Goal: Information Seeking & Learning: Find specific fact

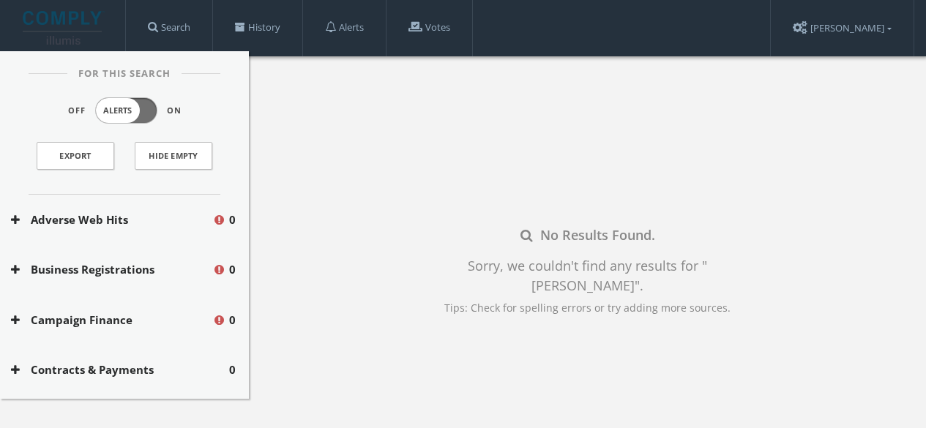
scroll to position [85, 0]
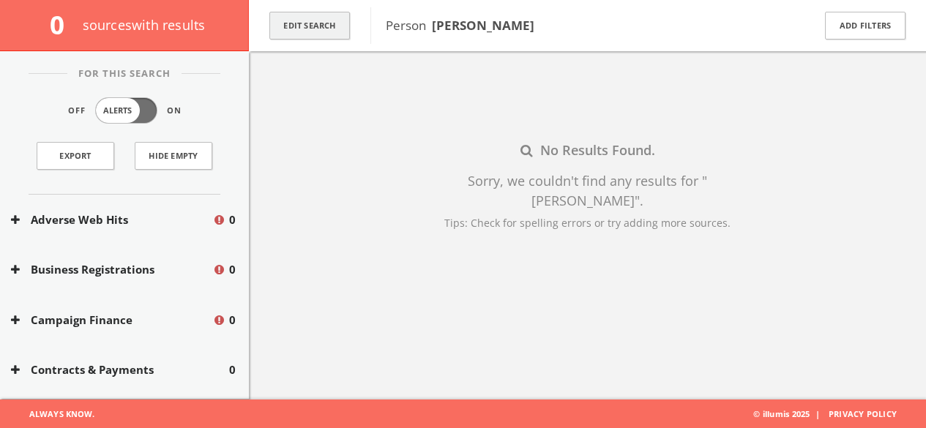
click at [301, 29] on button "Edit Search" at bounding box center [309, 26] width 81 height 29
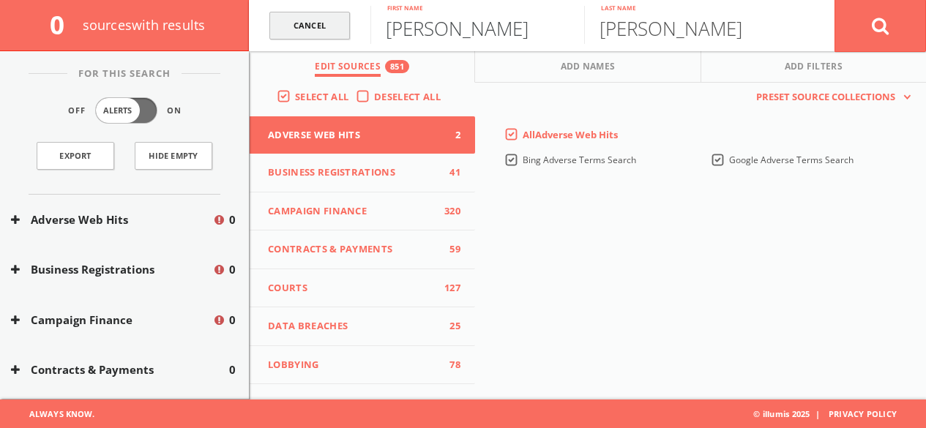
drag, startPoint x: 479, startPoint y: 27, endPoint x: 334, endPoint y: 30, distance: 145.0
click at [334, 30] on form "Cancel [PERSON_NAME] First name [PERSON_NAME] Last name [PERSON_NAME]" at bounding box center [587, 25] width 677 height 51
type input "[PERSON_NAME]"
click at [868, 28] on button at bounding box center [880, 25] width 92 height 53
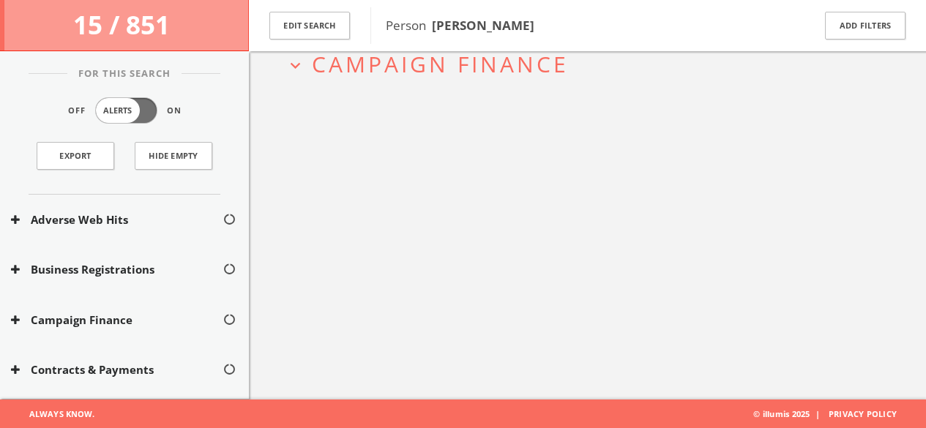
click at [360, 66] on span "Campaign Finance" at bounding box center [440, 64] width 257 height 30
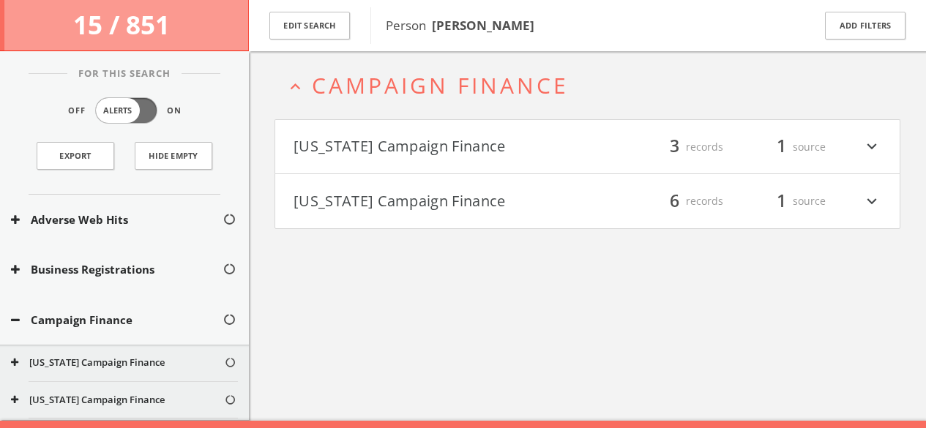
scroll to position [63, 0]
click at [299, 91] on icon "expand_less" at bounding box center [295, 88] width 20 height 20
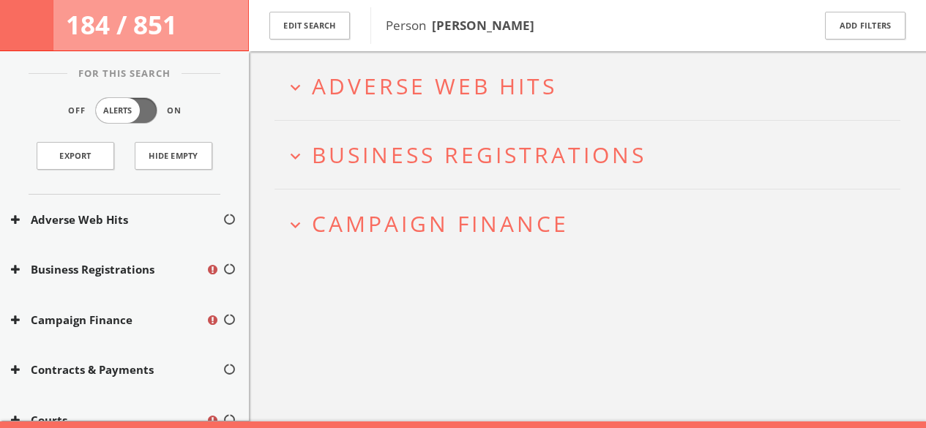
click at [320, 214] on span "Campaign Finance" at bounding box center [440, 224] width 257 height 30
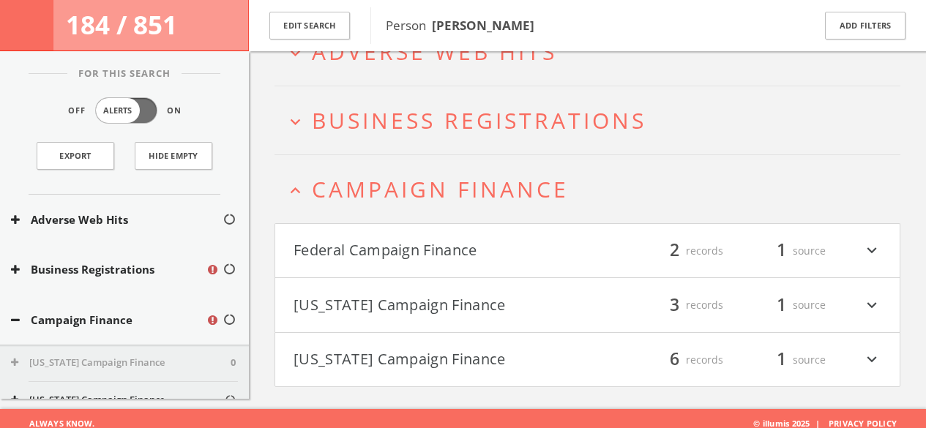
scroll to position [108, 0]
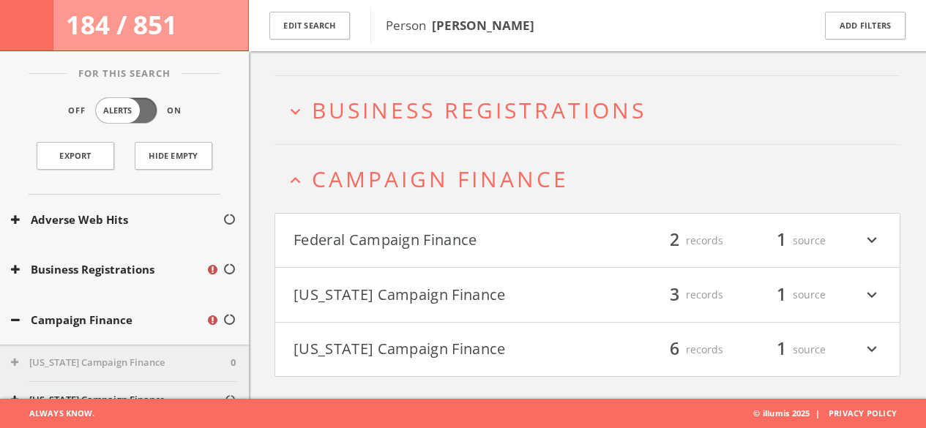
click at [332, 235] on button "Federal Campaign Finance" at bounding box center [441, 240] width 294 height 25
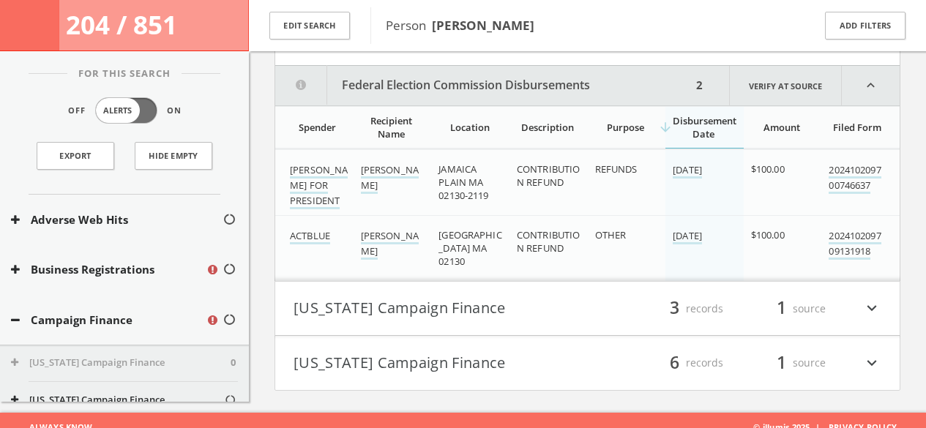
scroll to position [324, 0]
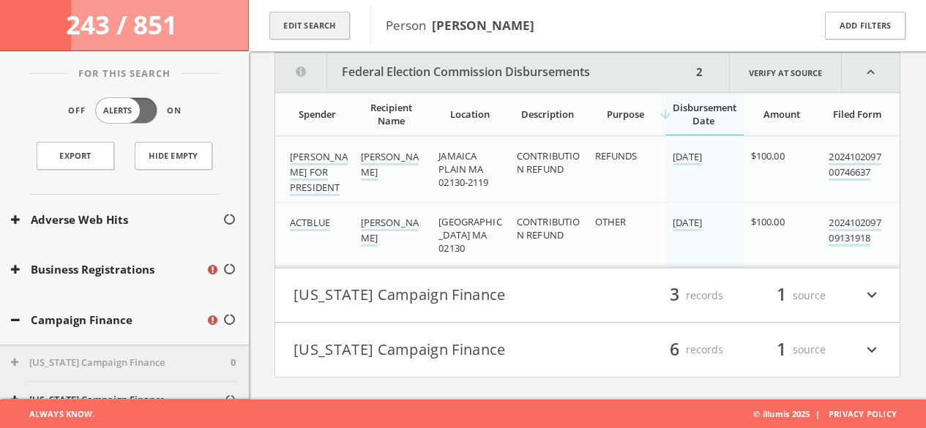
click at [329, 31] on button "Edit Search" at bounding box center [309, 26] width 81 height 29
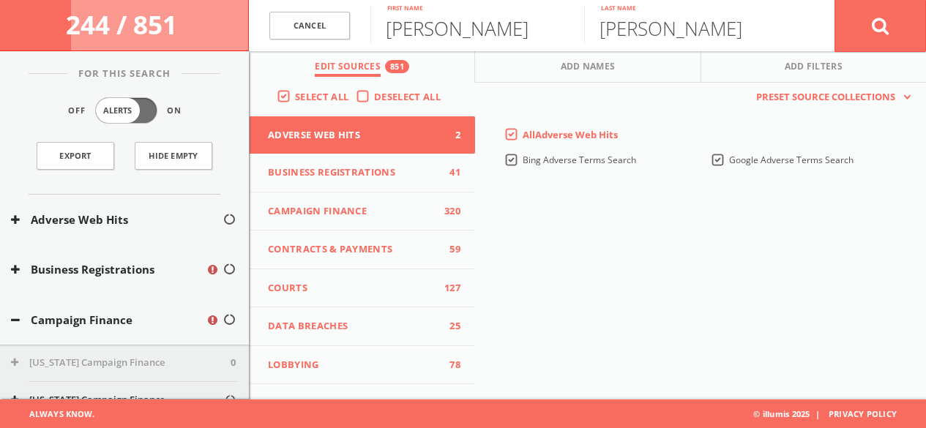
click at [439, 31] on input "[PERSON_NAME]" at bounding box center [477, 25] width 214 height 38
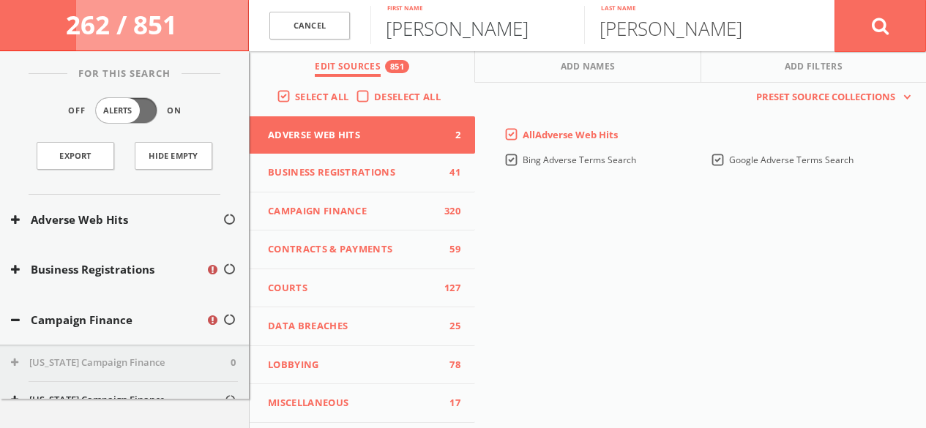
type input "[PERSON_NAME]"
click at [834, 0] on button at bounding box center [880, 25] width 92 height 53
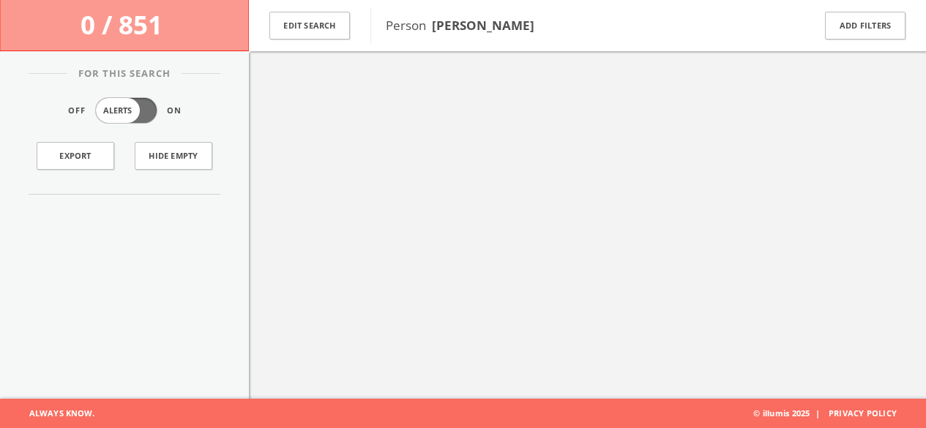
scroll to position [85, 0]
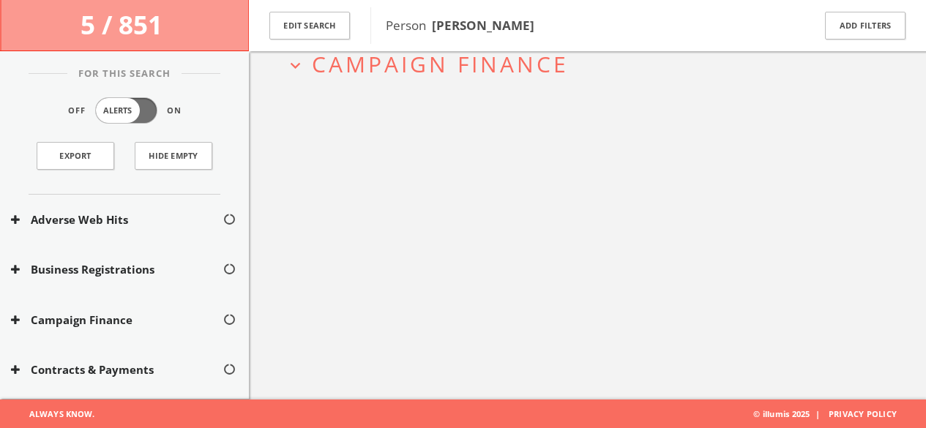
click at [380, 69] on span "Campaign Finance" at bounding box center [440, 64] width 257 height 30
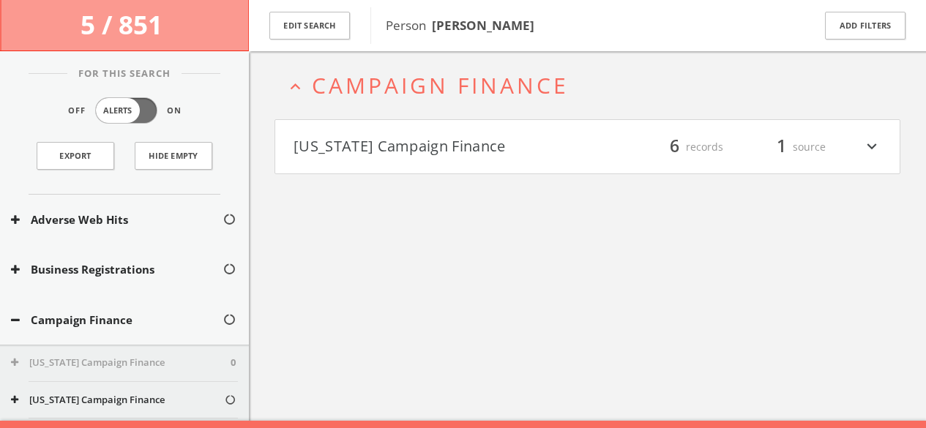
scroll to position [63, 0]
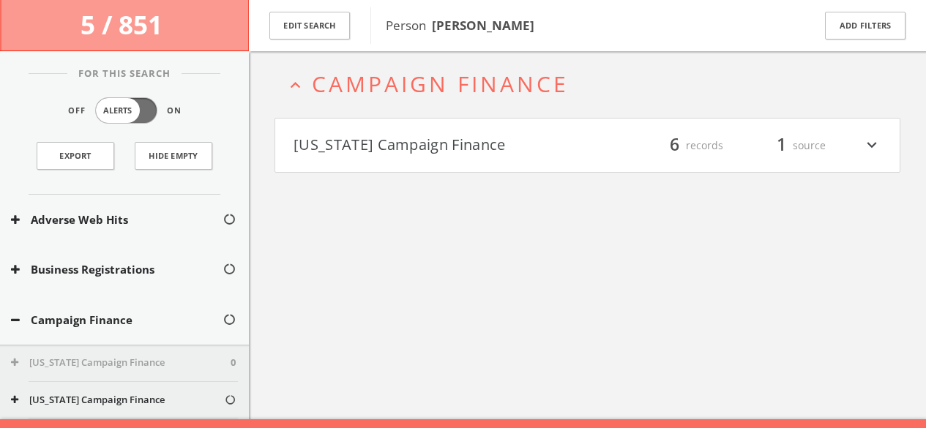
click at [360, 86] on span "Campaign Finance" at bounding box center [440, 84] width 257 height 30
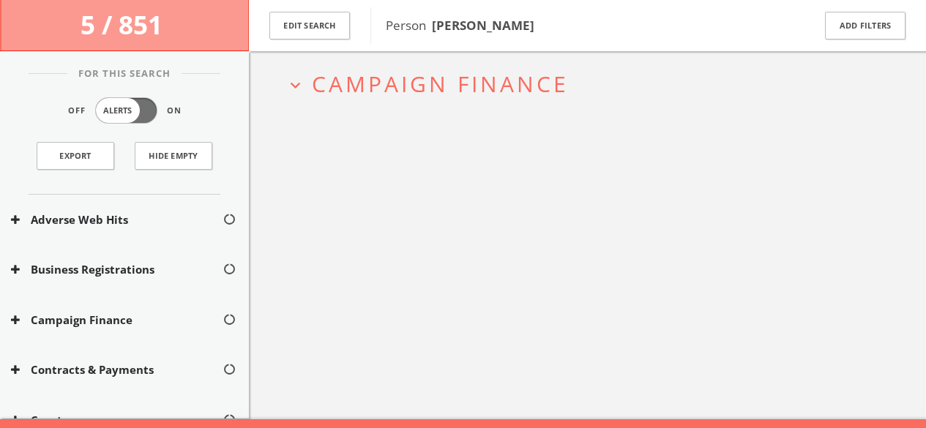
scroll to position [64, 0]
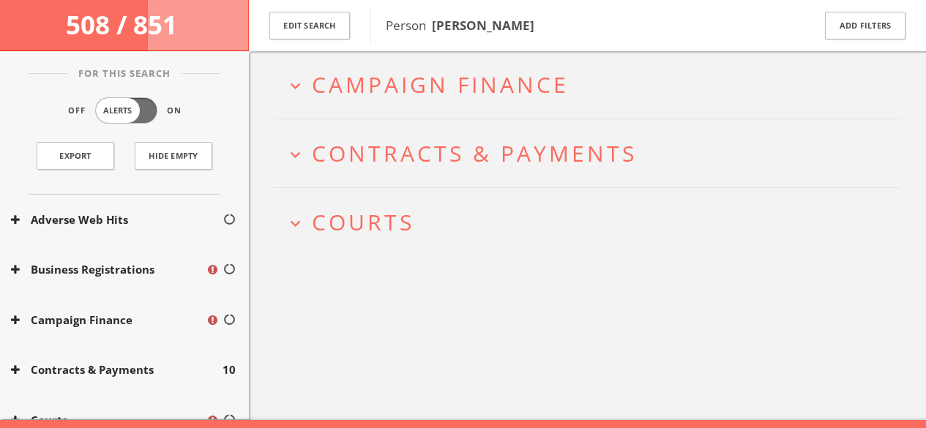
click at [351, 218] on span "Courts" at bounding box center [363, 222] width 102 height 30
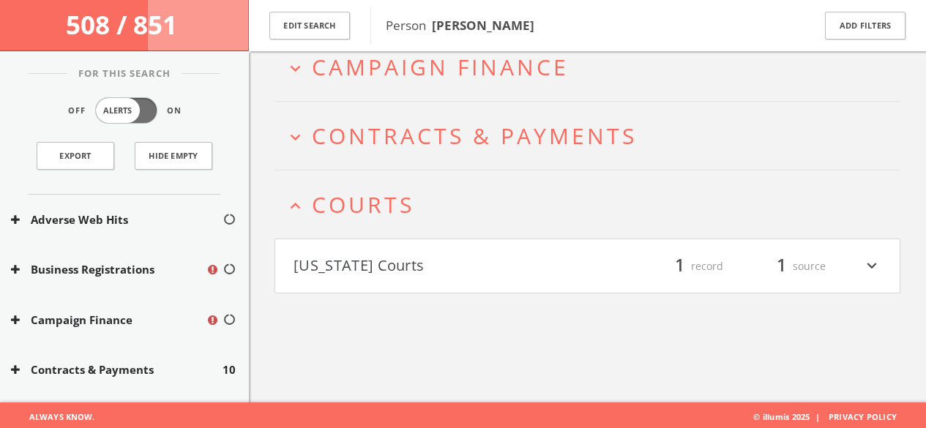
scroll to position [85, 0]
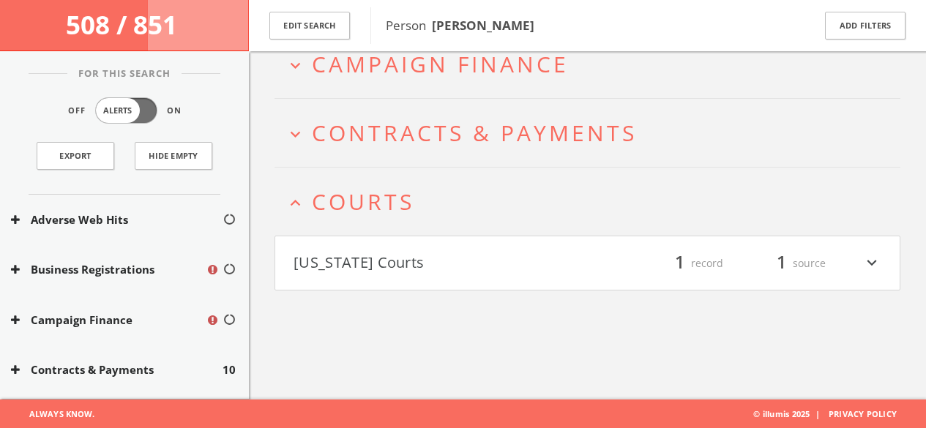
click at [362, 192] on span "Courts" at bounding box center [363, 202] width 102 height 30
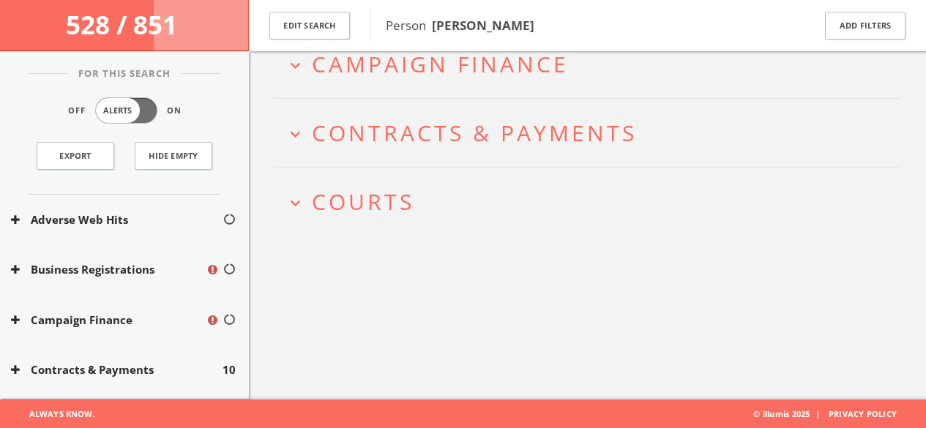
click at [362, 133] on span "Contracts & Payments" at bounding box center [474, 133] width 325 height 30
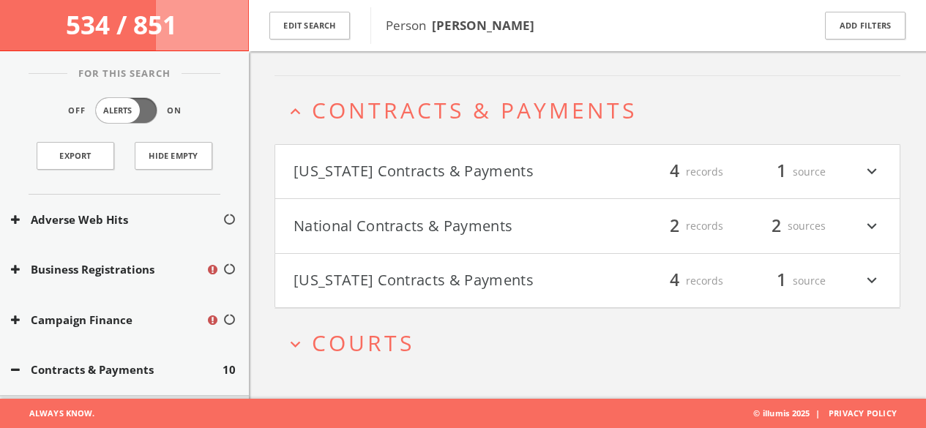
click at [416, 177] on button "[US_STATE] Contracts & Payments" at bounding box center [441, 172] width 294 height 25
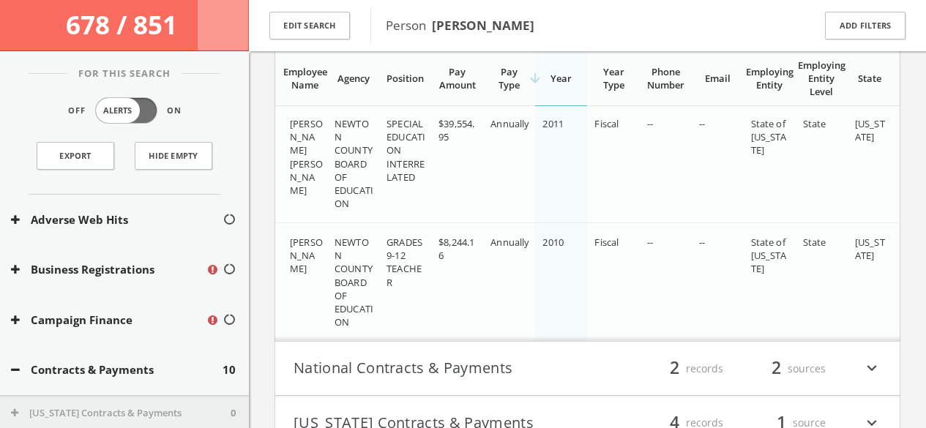
scroll to position [534, 0]
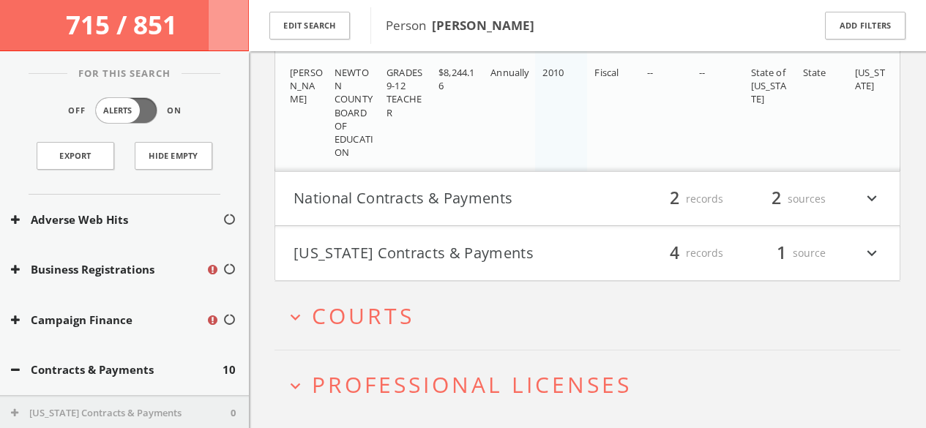
click at [346, 198] on button "National Contracts & Payments" at bounding box center [441, 199] width 294 height 25
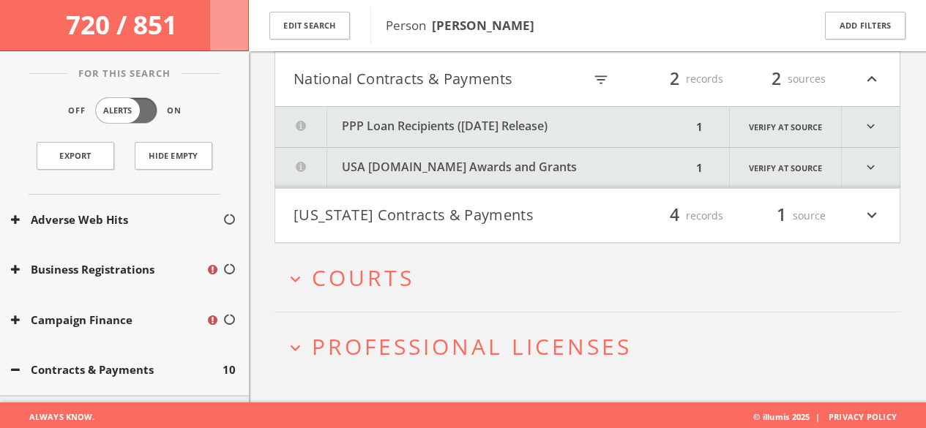
click at [428, 124] on button "PPP Loan Recipients ([DATE] Release)" at bounding box center [483, 127] width 417 height 40
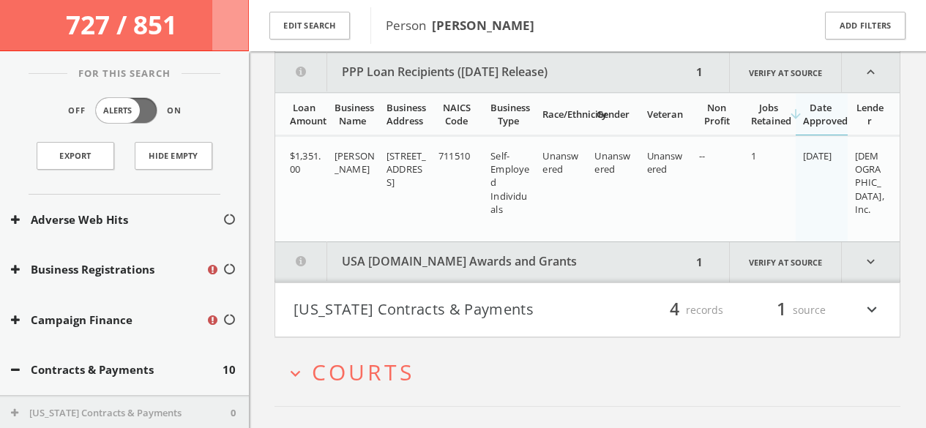
scroll to position [882, 0]
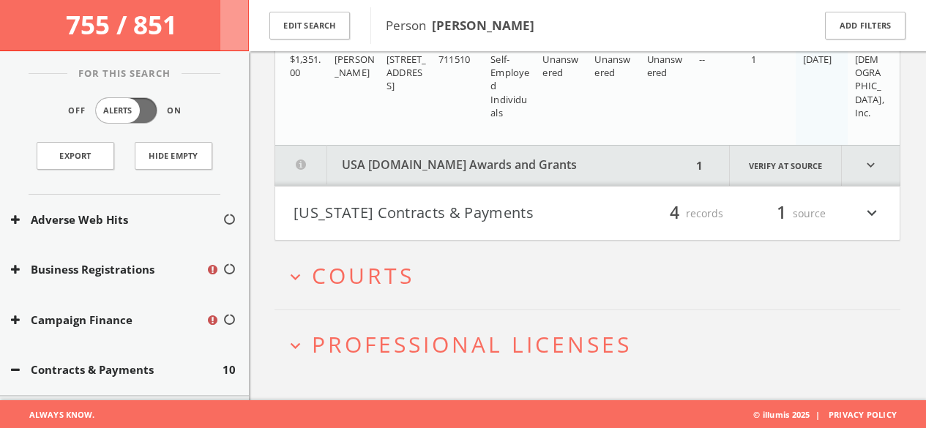
click at [398, 266] on span "Courts" at bounding box center [363, 276] width 102 height 30
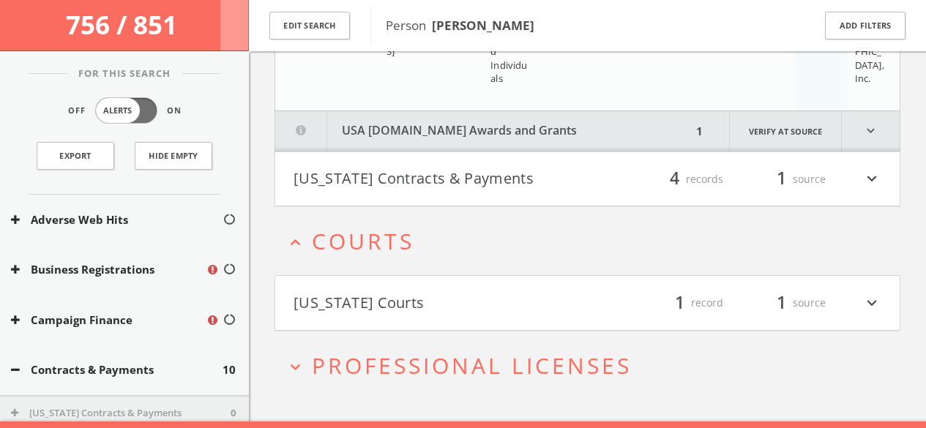
scroll to position [1034, 0]
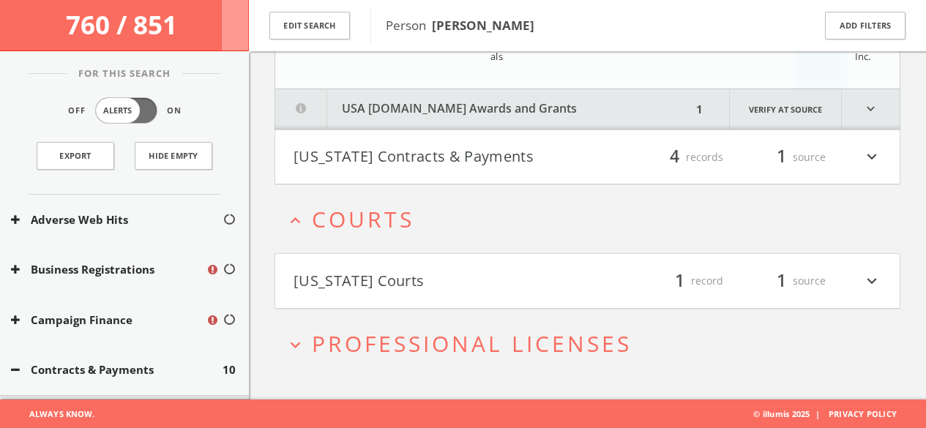
click at [453, 334] on span "Professional Licenses" at bounding box center [472, 344] width 320 height 30
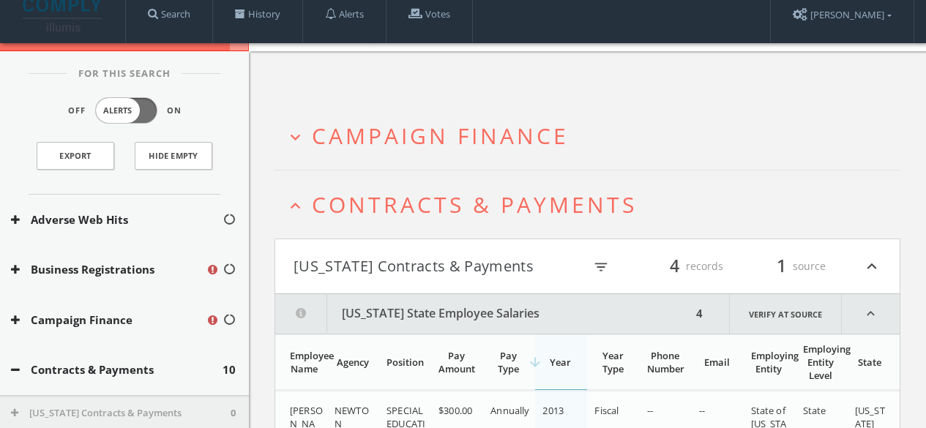
scroll to position [0, 0]
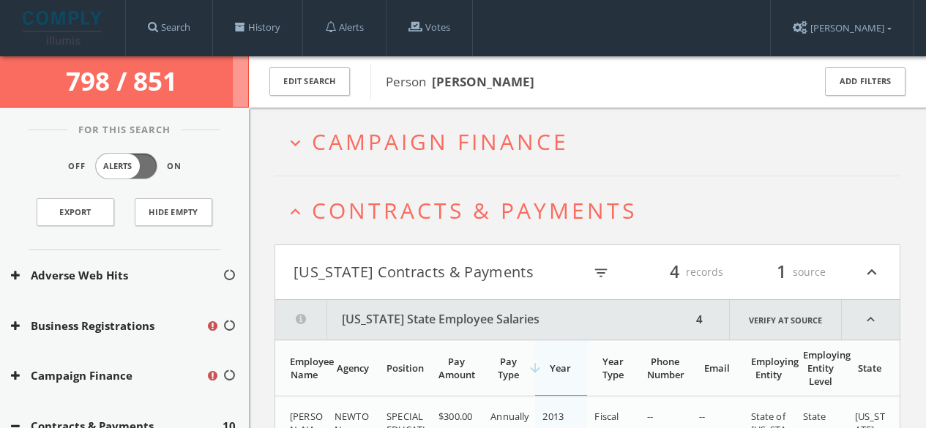
click at [411, 132] on span "Campaign Finance" at bounding box center [440, 142] width 257 height 30
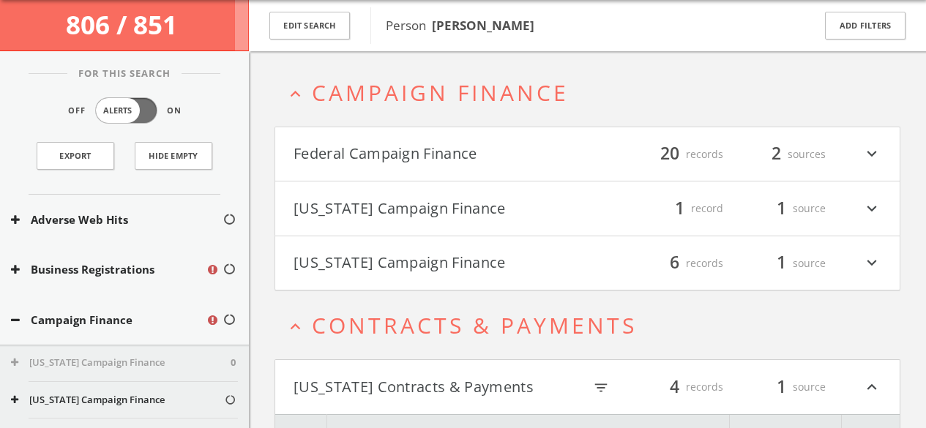
click at [414, 154] on button "Federal Campaign Finance" at bounding box center [441, 154] width 294 height 25
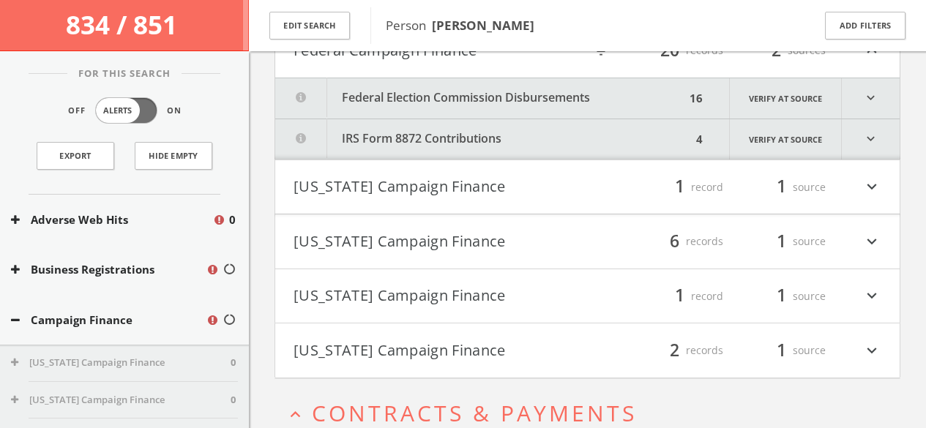
scroll to position [172, 0]
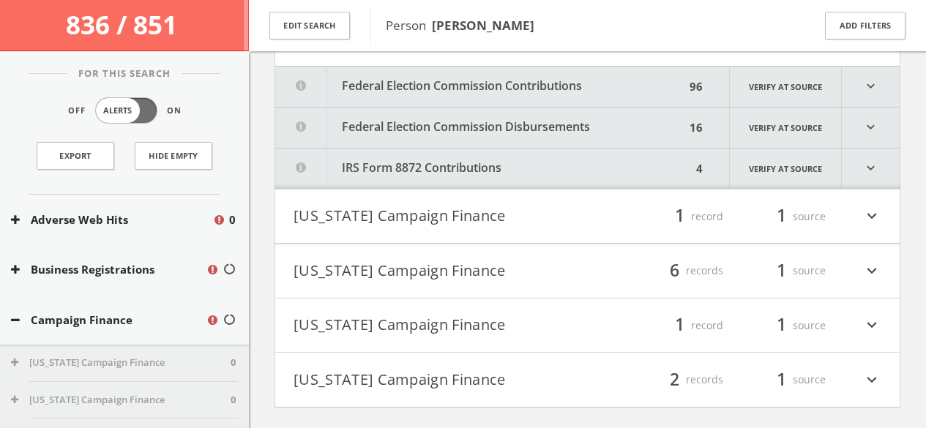
click at [435, 285] on h4 "[US_STATE] Campaign Finance filter_list 6 records 1 source expand_more" at bounding box center [587, 271] width 624 height 54
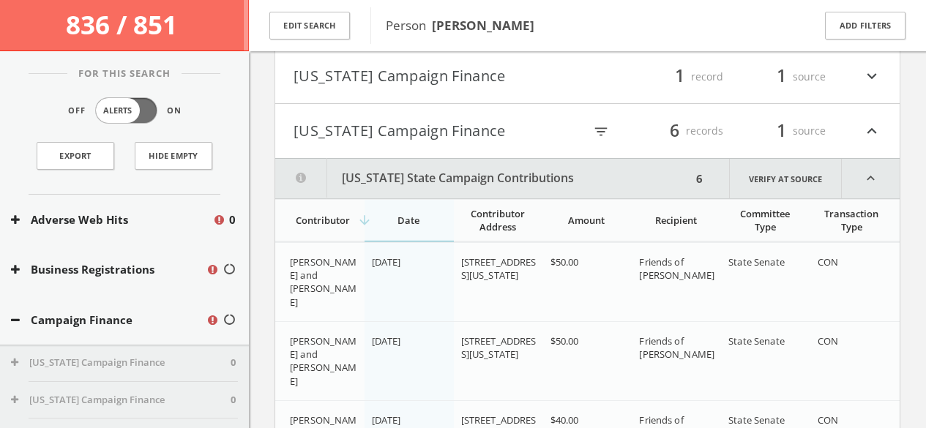
scroll to position [304, 0]
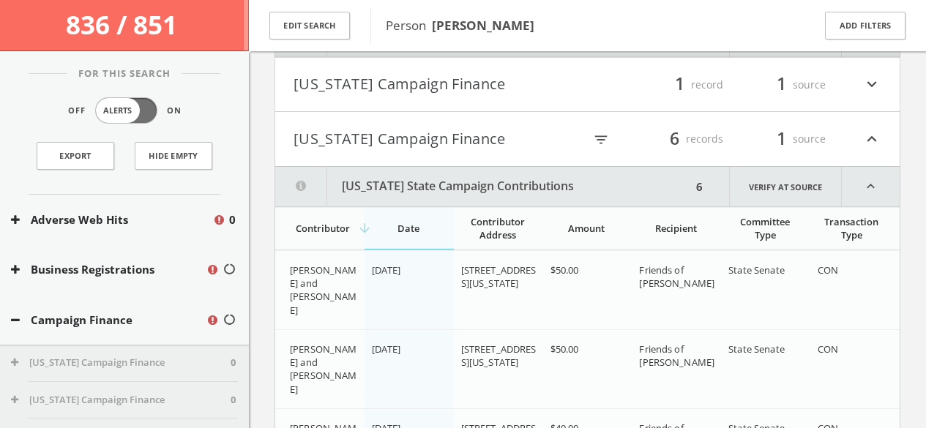
click at [484, 139] on button "[US_STATE] Campaign Finance" at bounding box center [439, 139] width 290 height 25
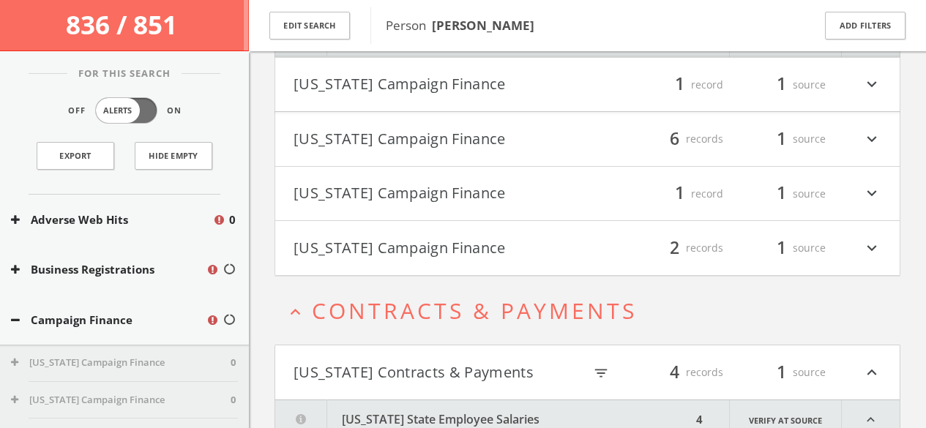
click at [355, 193] on button "[US_STATE] Campaign Finance" at bounding box center [441, 194] width 294 height 25
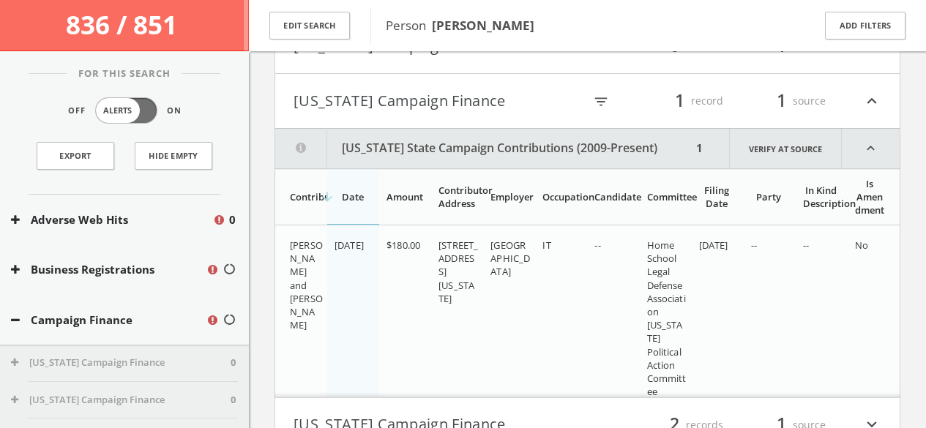
scroll to position [365, 0]
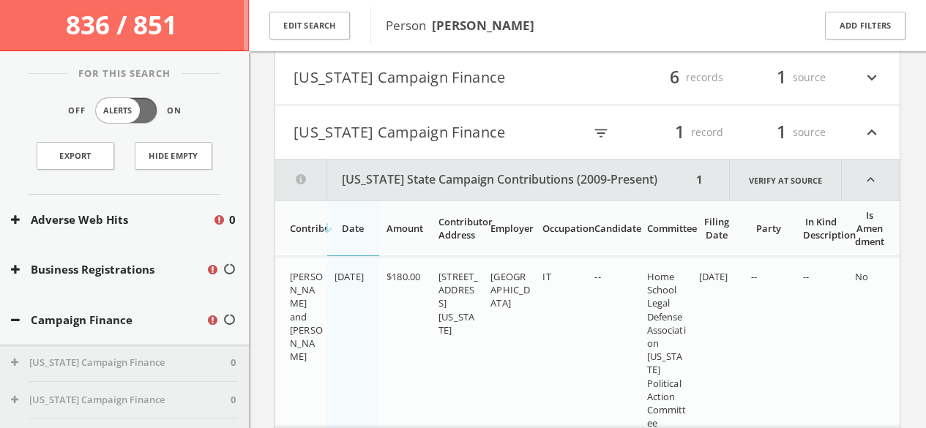
click at [871, 132] on icon "expand_less" at bounding box center [871, 132] width 19 height 25
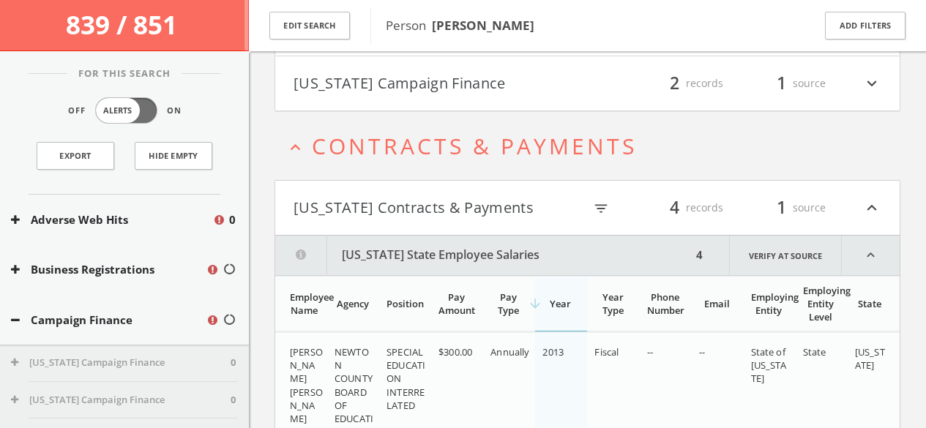
scroll to position [573, 0]
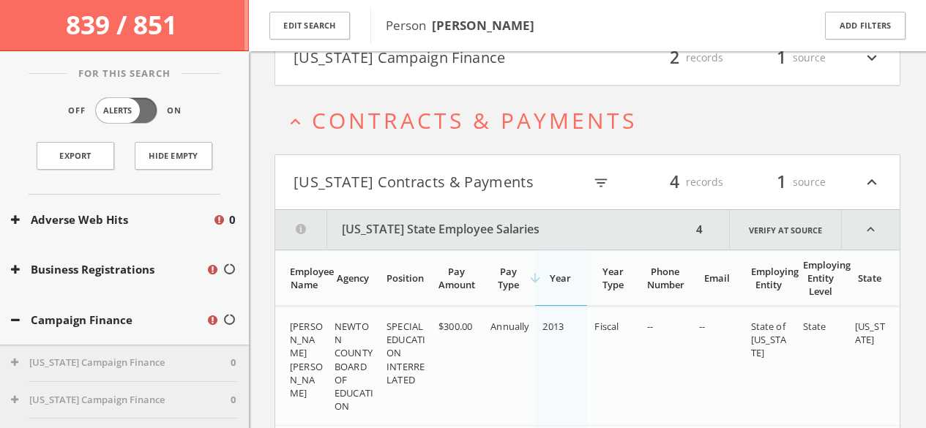
scroll to position [561, 0]
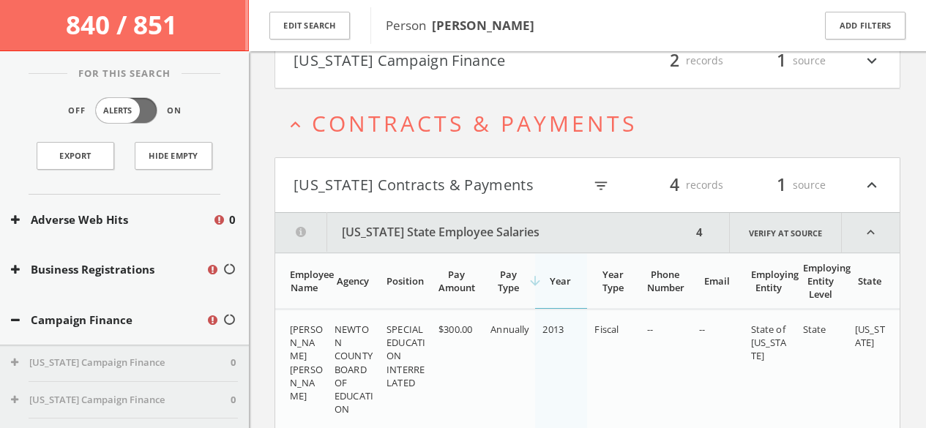
click at [410, 122] on span "Contracts & Payments" at bounding box center [474, 123] width 325 height 30
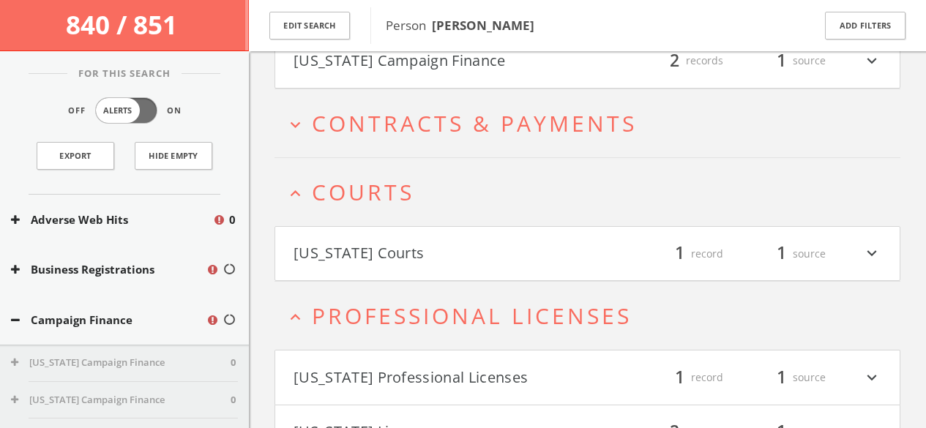
click at [348, 192] on span "Courts" at bounding box center [363, 192] width 102 height 30
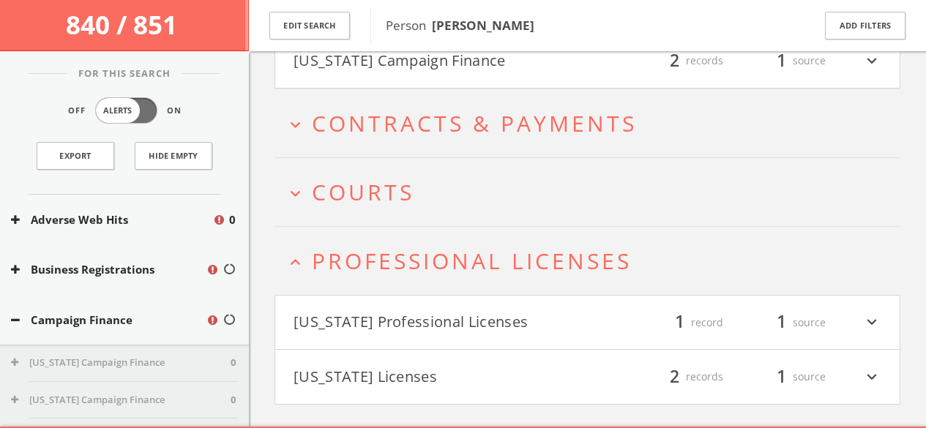
click at [354, 259] on span "Professional Licenses" at bounding box center [472, 261] width 320 height 30
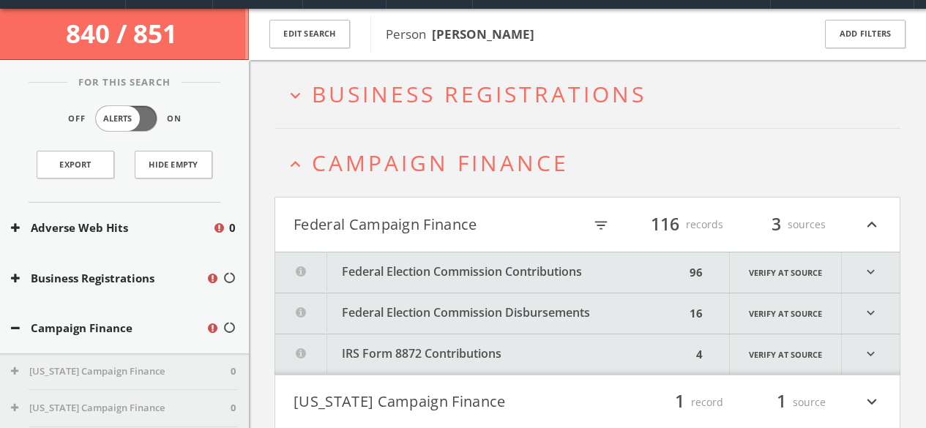
scroll to position [0, 0]
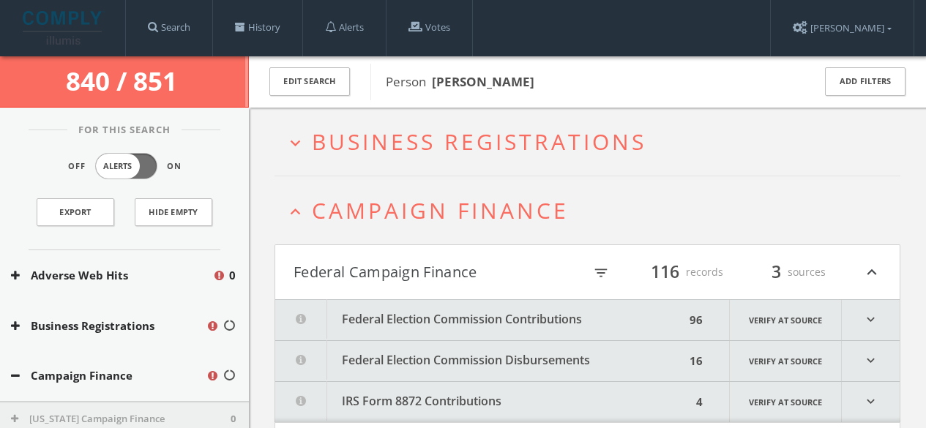
click at [410, 212] on span "Campaign Finance" at bounding box center [440, 210] width 257 height 30
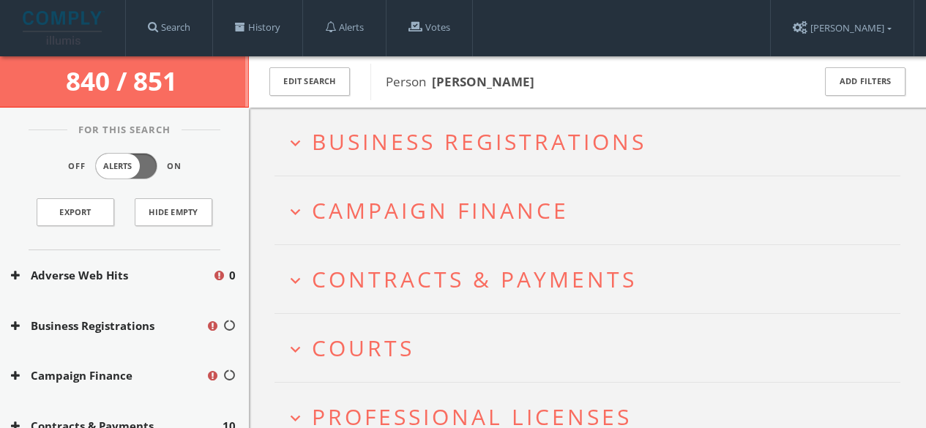
click at [365, 146] on span "Business Registrations" at bounding box center [479, 142] width 335 height 30
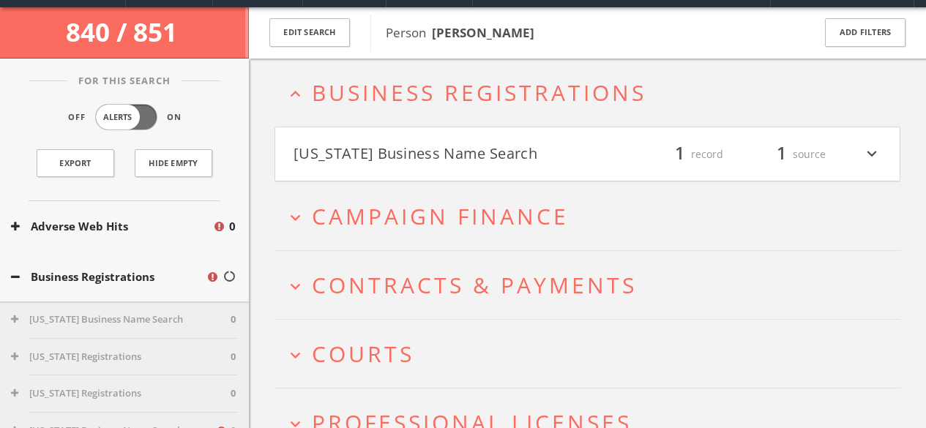
scroll to position [56, 0]
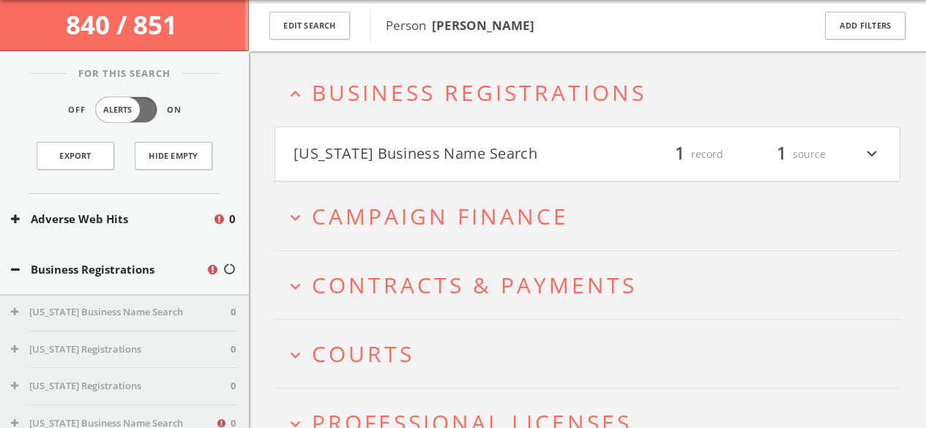
click at [393, 100] on span "Business Registrations" at bounding box center [479, 93] width 335 height 30
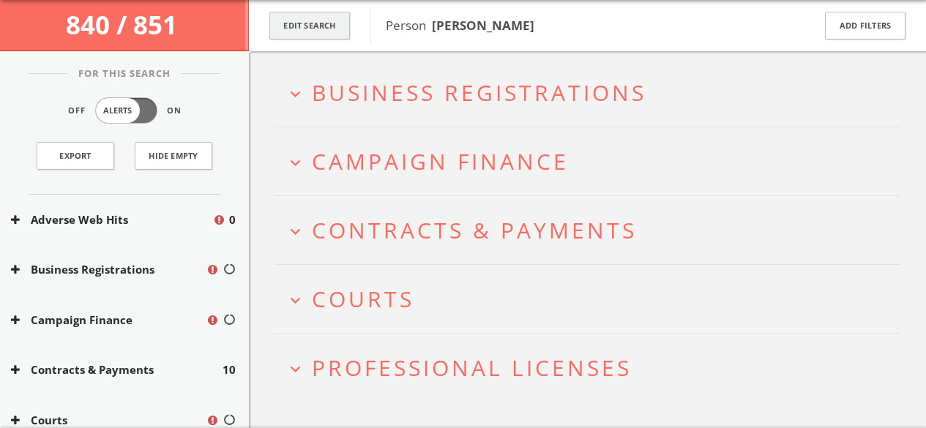
click at [328, 28] on button "Edit Search" at bounding box center [309, 26] width 81 height 29
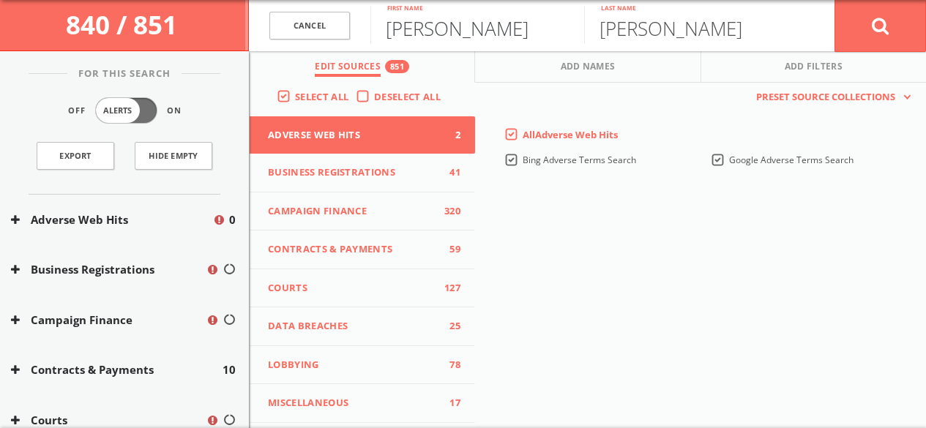
drag, startPoint x: 443, startPoint y: 31, endPoint x: 362, endPoint y: 31, distance: 80.5
click at [365, 31] on form "Cancel [PERSON_NAME] First name [PERSON_NAME] Last name Cancel" at bounding box center [587, 25] width 677 height 51
type input "[PERSON_NAME]"
click at [834, 0] on button at bounding box center [880, 25] width 92 height 53
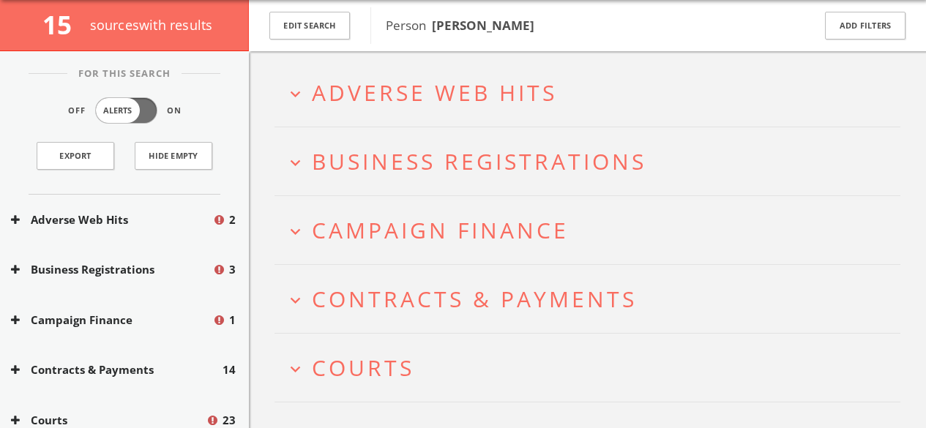
click at [448, 359] on button "expand_more Courts" at bounding box center [592, 368] width 615 height 24
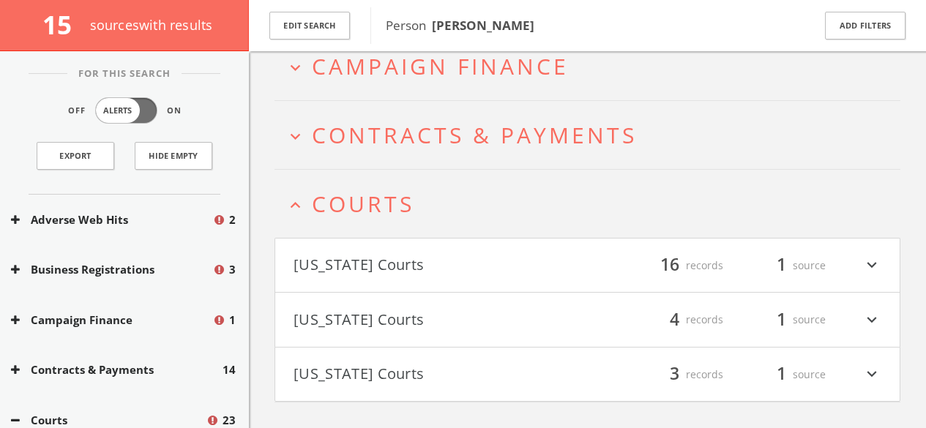
scroll to position [169, 0]
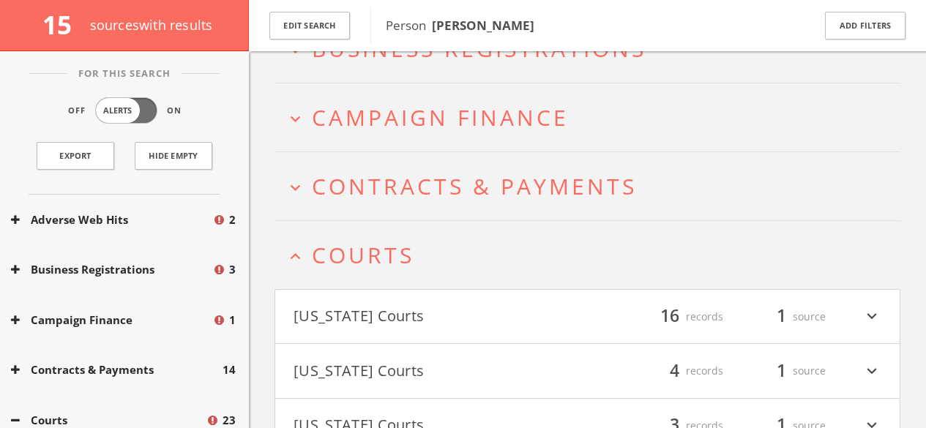
click at [572, 198] on span "Contracts & Payments" at bounding box center [474, 186] width 325 height 30
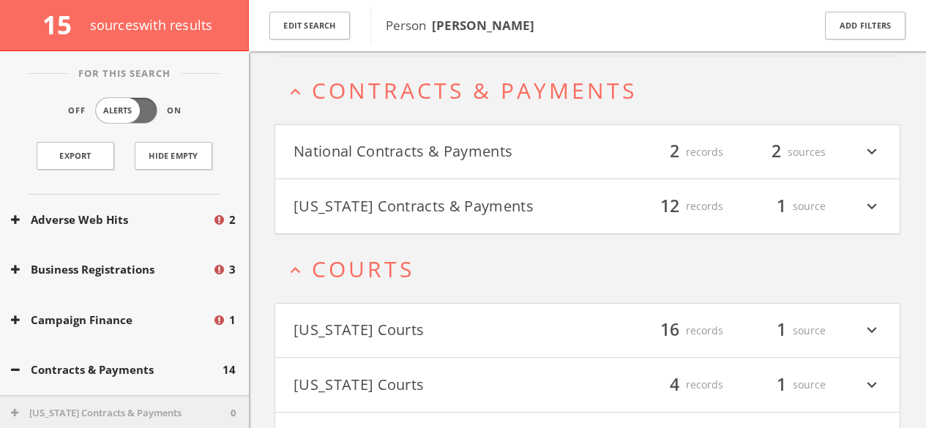
scroll to position [270, 0]
